Goal: Information Seeking & Learning: Learn about a topic

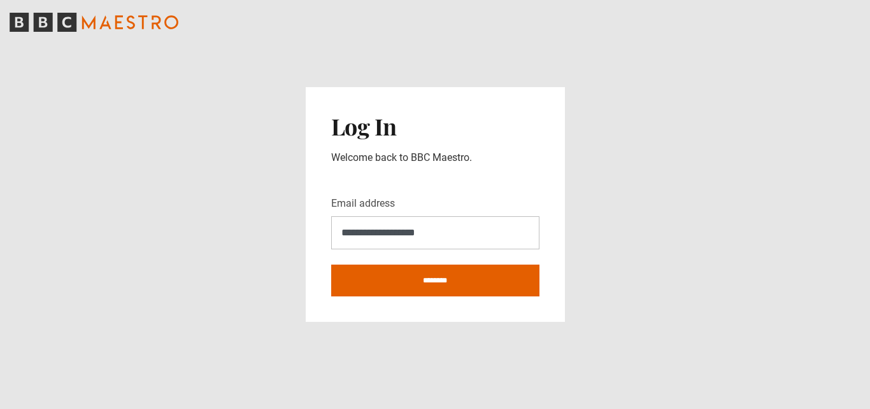
type input "**********"
click at [331, 265] on input "********" at bounding box center [435, 281] width 208 height 32
type input "**********"
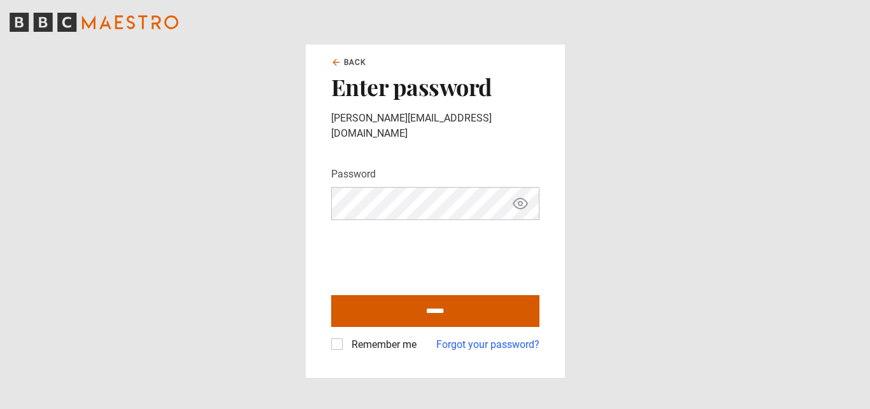
click at [396, 300] on input "******" at bounding box center [435, 311] width 208 height 32
type input "**********"
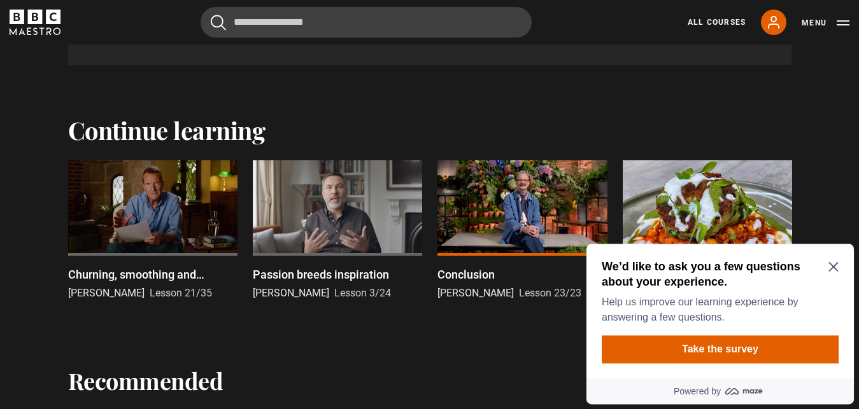
click at [174, 196] on div at bounding box center [152, 208] width 169 height 96
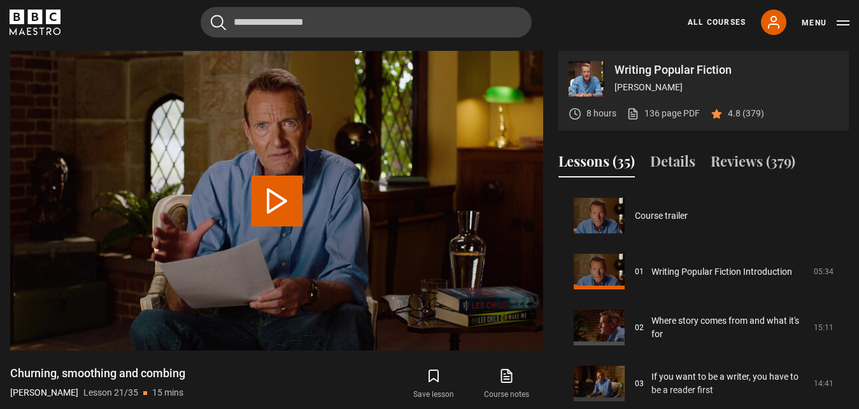
scroll to position [1121, 0]
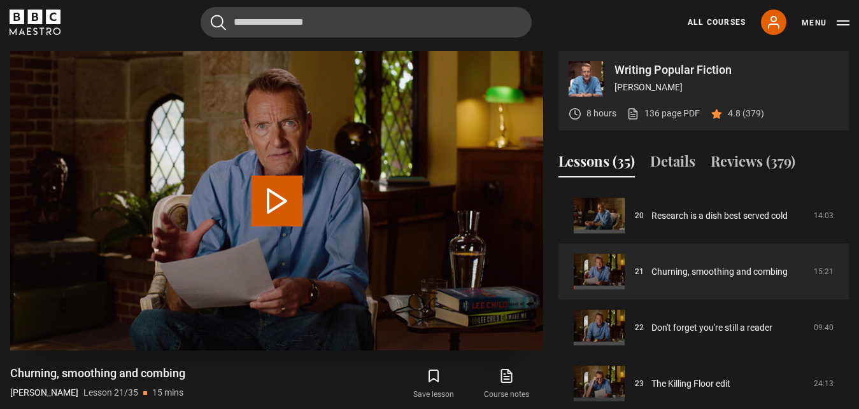
click at [292, 199] on button "Play Lesson Churning, smoothing and combing" at bounding box center [276, 201] width 51 height 51
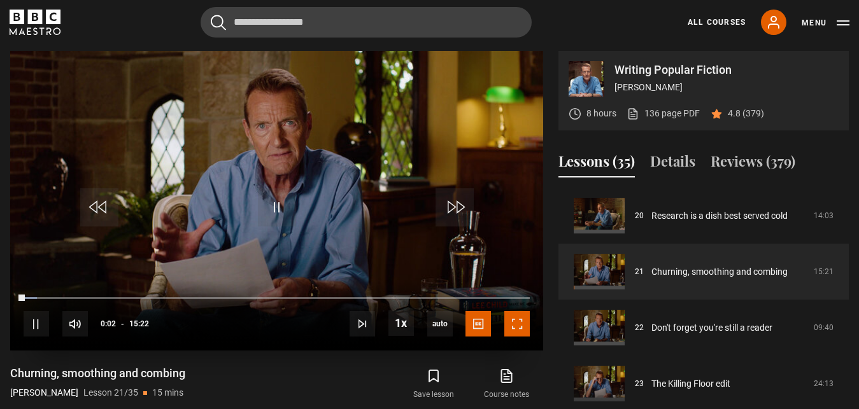
click at [525, 329] on span "Video Player" at bounding box center [516, 323] width 25 height 25
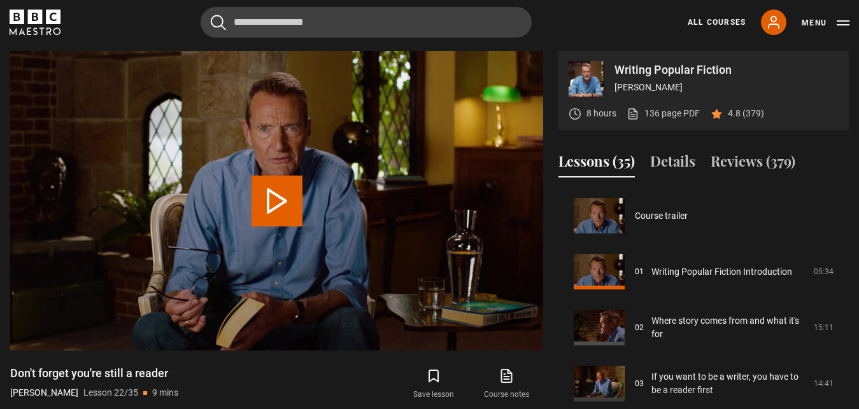
scroll to position [1177, 0]
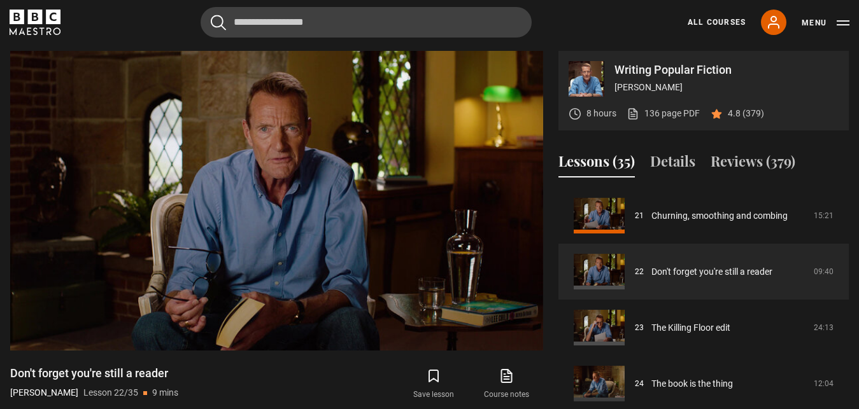
click at [140, 257] on video "Video Player" at bounding box center [276, 201] width 533 height 300
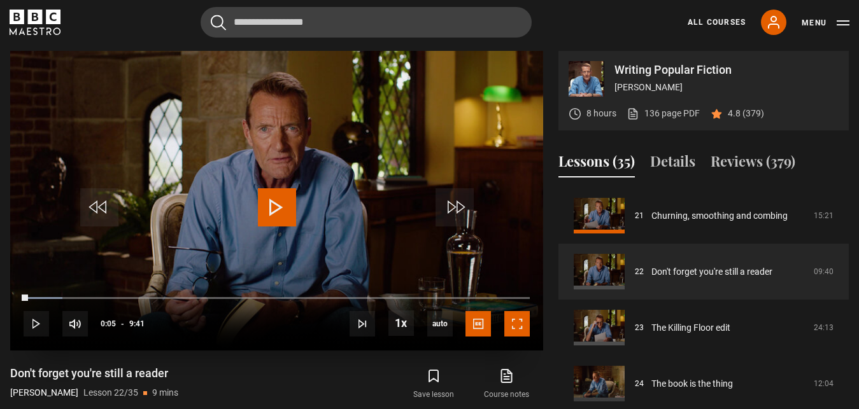
click at [521, 323] on span "Video Player" at bounding box center [516, 323] width 25 height 25
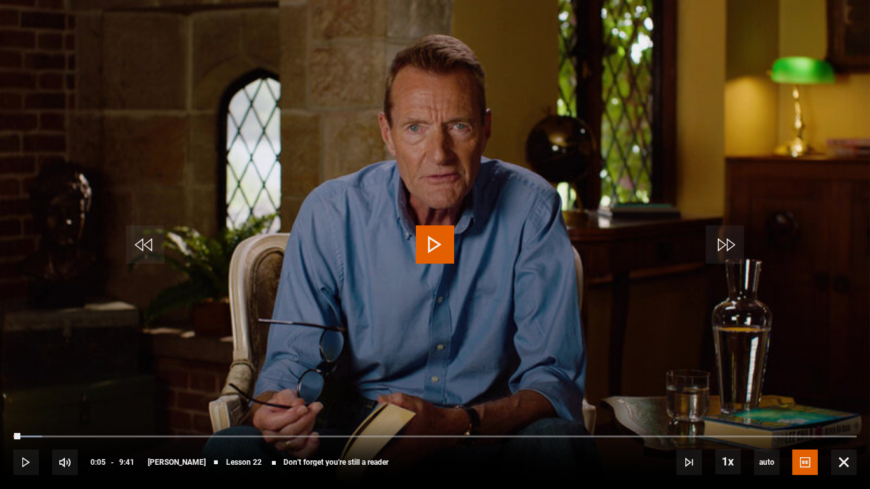
click at [351, 274] on video "Video Player" at bounding box center [435, 244] width 870 height 489
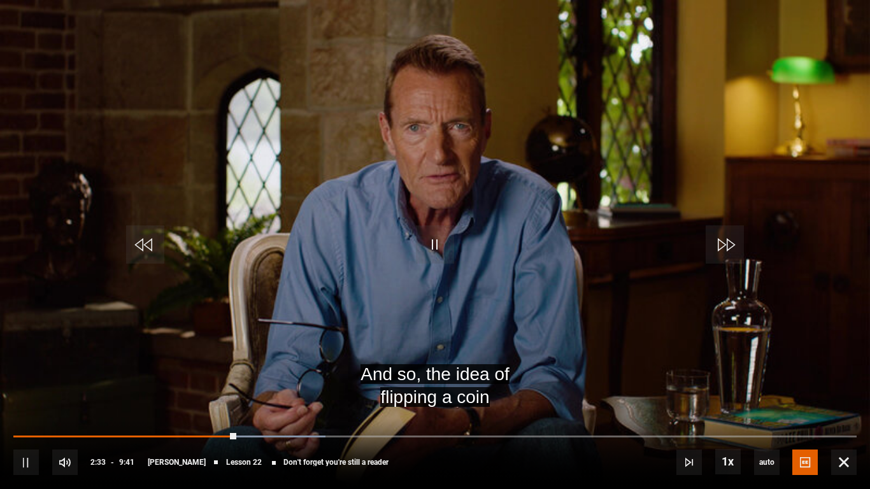
click at [595, 254] on video "Video Player" at bounding box center [435, 244] width 870 height 489
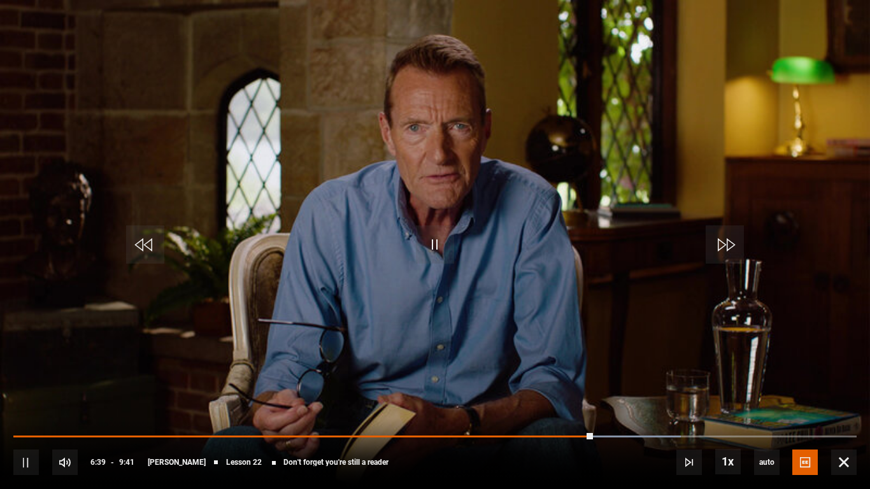
click at [501, 311] on video "Video Player" at bounding box center [435, 244] width 870 height 489
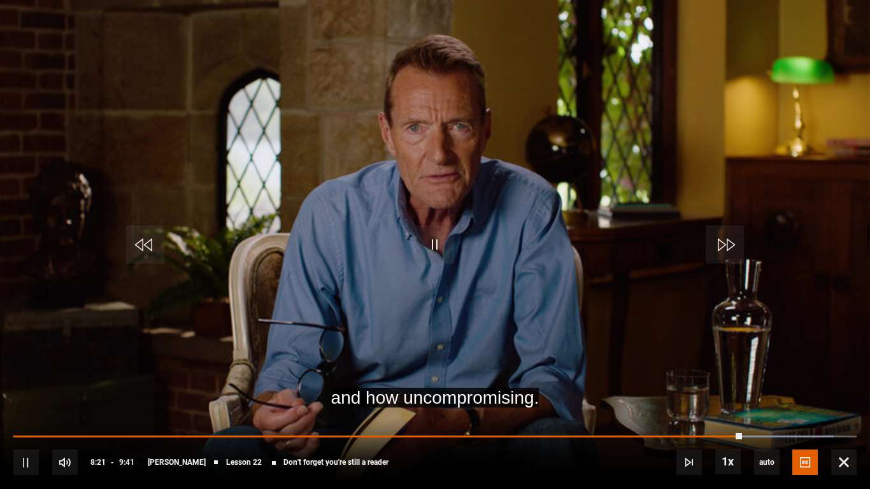
click at [578, 227] on video "Video Player" at bounding box center [435, 244] width 870 height 489
click at [546, 163] on video "Video Player" at bounding box center [435, 244] width 870 height 489
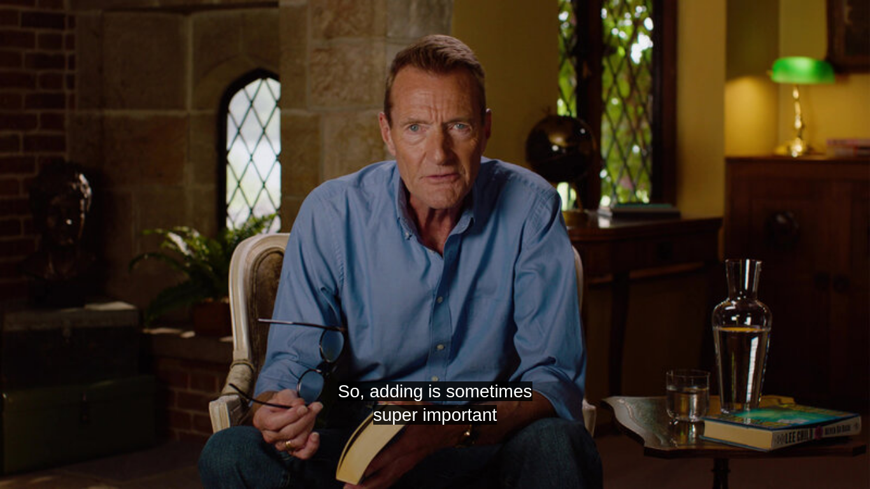
click at [546, 163] on video "Video Player" at bounding box center [435, 244] width 870 height 489
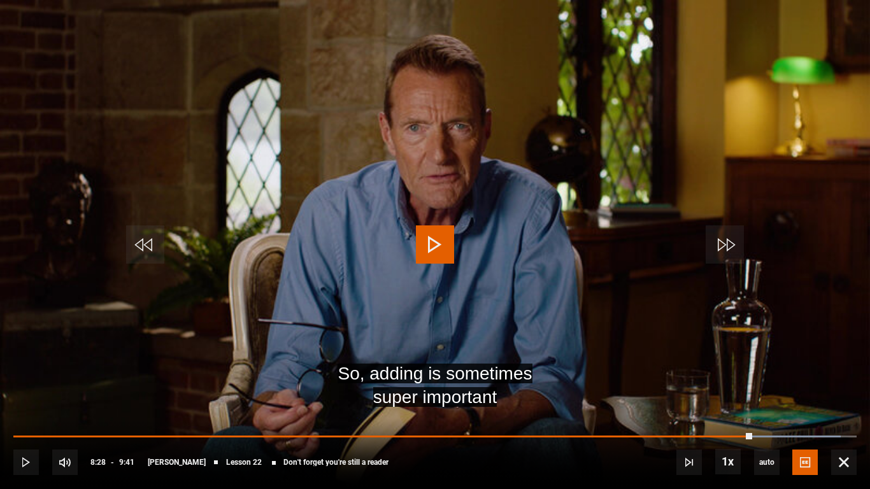
click at [600, 155] on video "Video Player" at bounding box center [435, 244] width 870 height 489
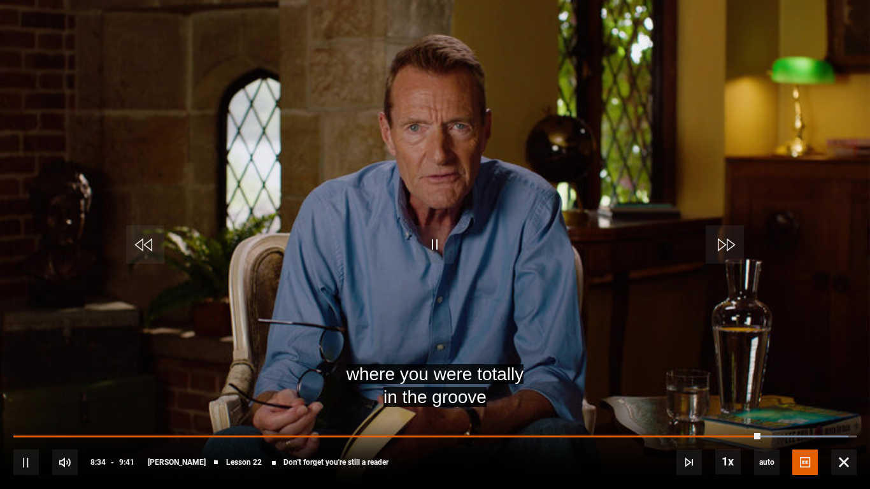
click at [625, 177] on video "Video Player" at bounding box center [435, 244] width 870 height 489
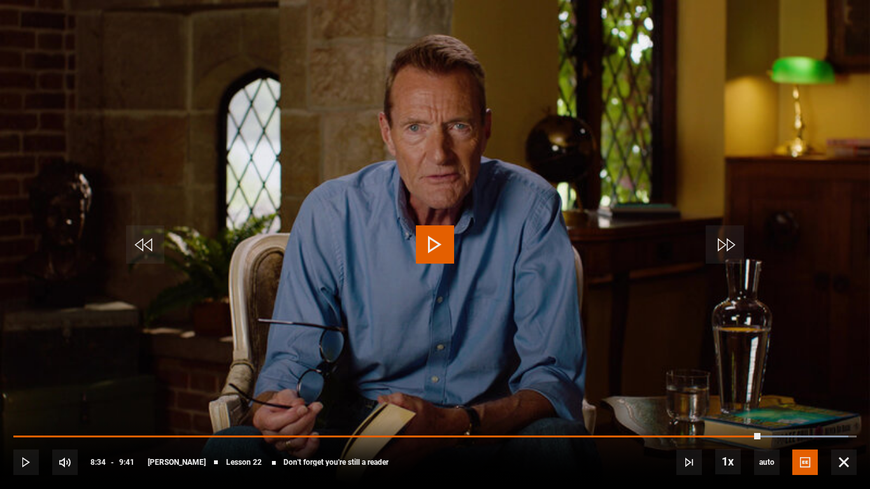
click at [625, 177] on video "Video Player" at bounding box center [435, 244] width 870 height 489
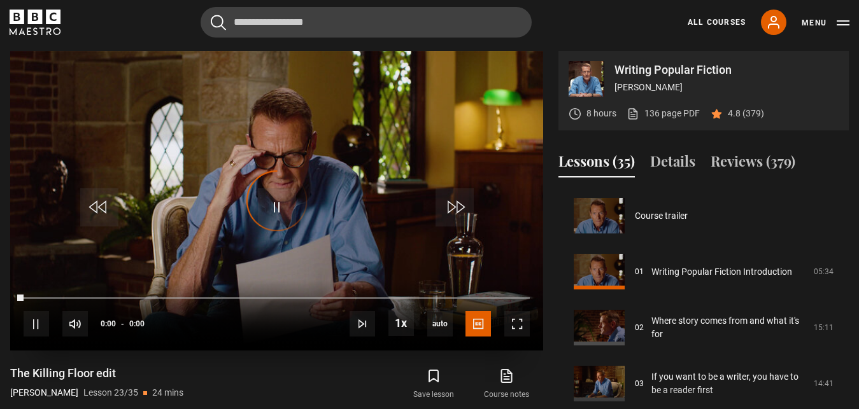
scroll to position [1233, 0]
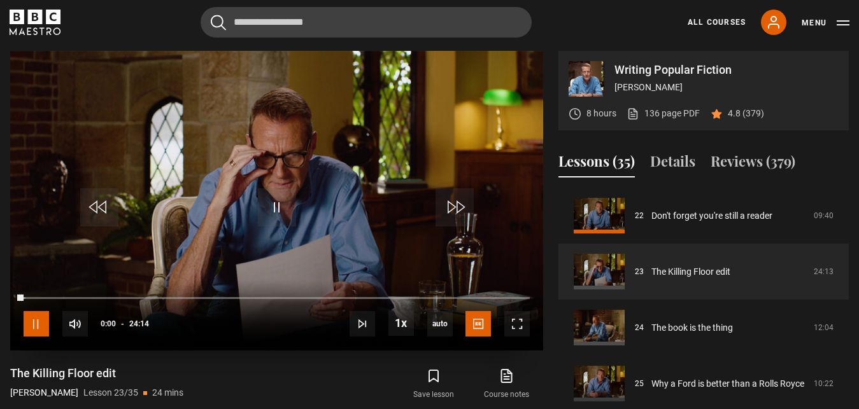
click at [34, 323] on span "Video Player" at bounding box center [36, 323] width 25 height 25
click at [161, 220] on video "Video Player" at bounding box center [276, 201] width 533 height 300
click at [188, 204] on video "Video Player" at bounding box center [276, 201] width 533 height 300
click at [199, 195] on video "Video Player" at bounding box center [276, 201] width 533 height 300
click at [32, 315] on span "Video Player" at bounding box center [36, 323] width 25 height 25
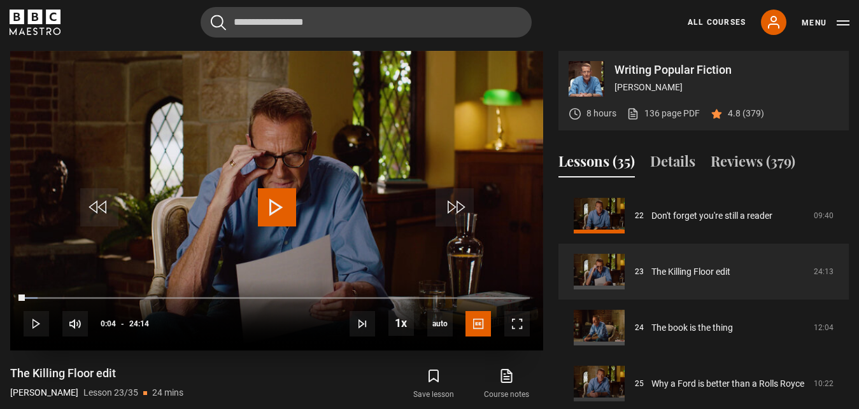
click at [167, 130] on video "Video Player" at bounding box center [276, 201] width 533 height 300
click at [34, 328] on span "Video Player" at bounding box center [36, 323] width 25 height 25
